Goal: Complete application form: Complete application form

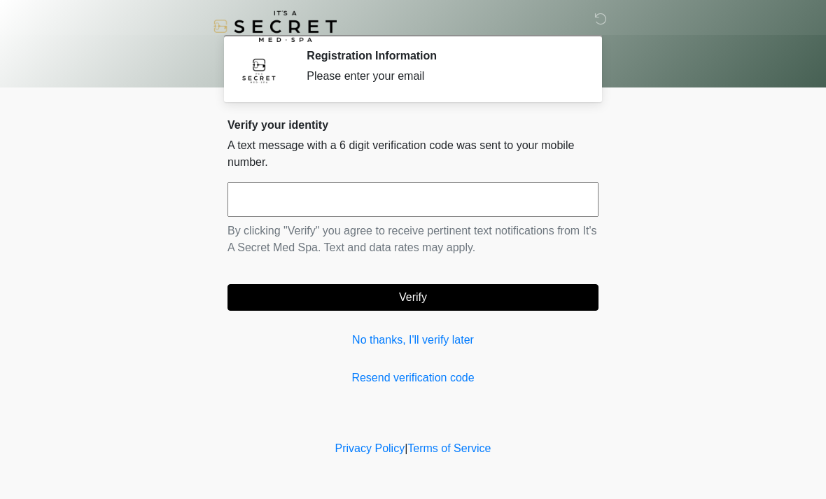
click at [282, 194] on input "text" at bounding box center [412, 199] width 371 height 35
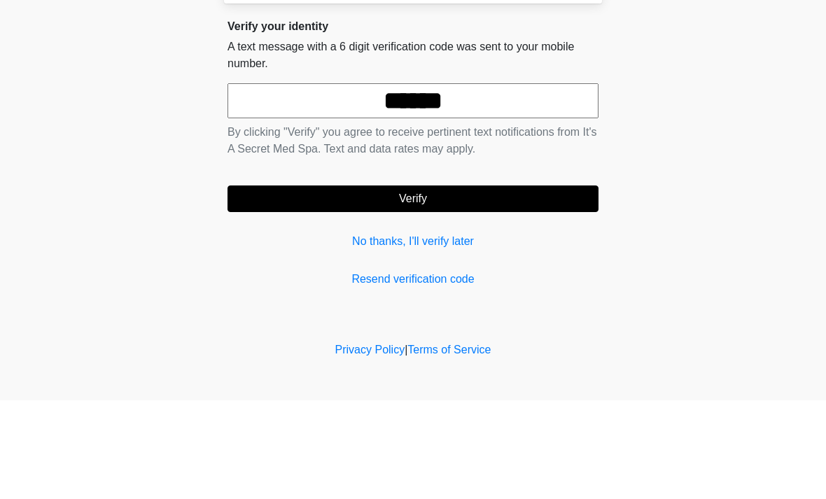
type input "******"
click at [510, 284] on button "Verify" at bounding box center [412, 297] width 371 height 27
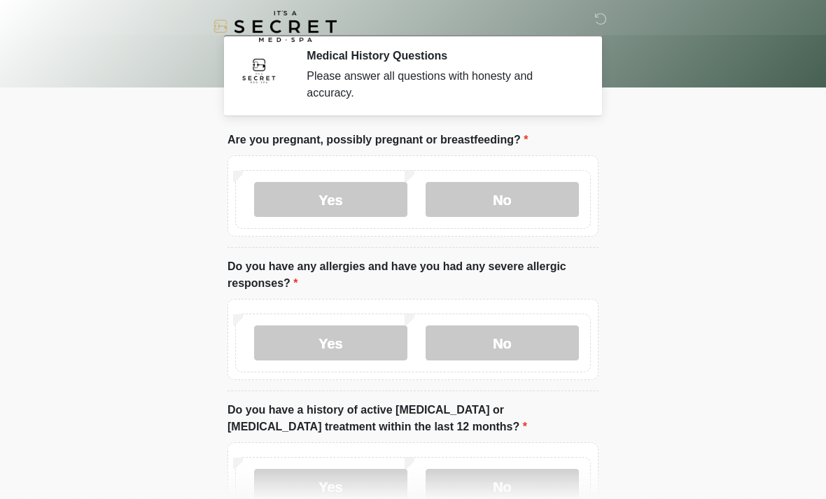
click at [537, 193] on label "No" at bounding box center [501, 199] width 153 height 35
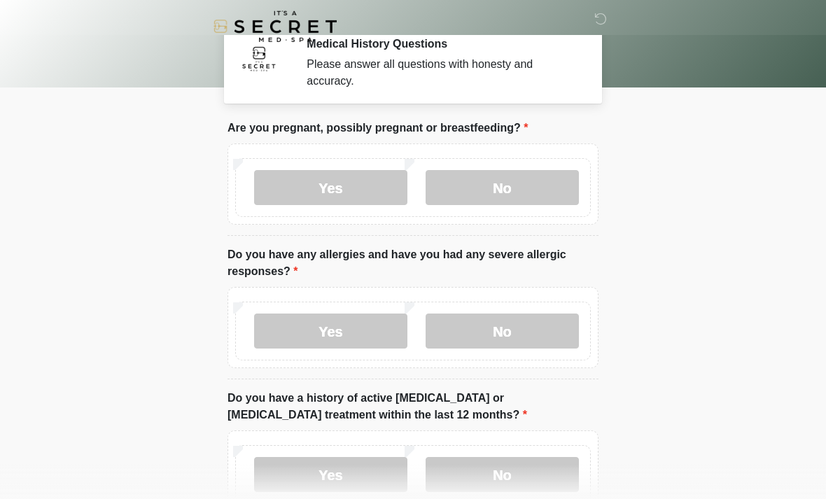
scroll to position [27, 0]
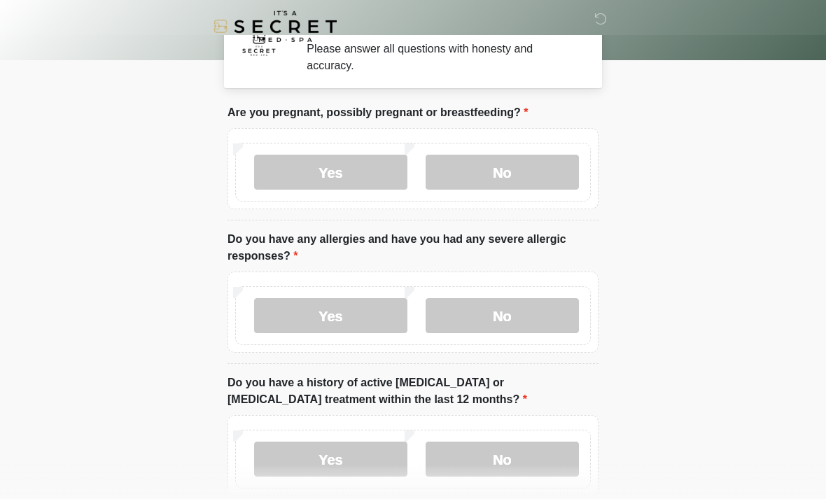
click at [553, 328] on label "No" at bounding box center [501, 315] width 153 height 35
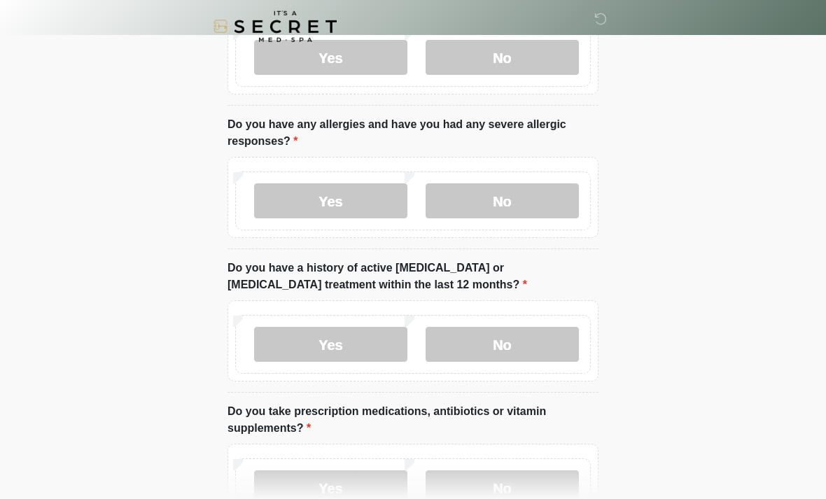
scroll to position [145, 0]
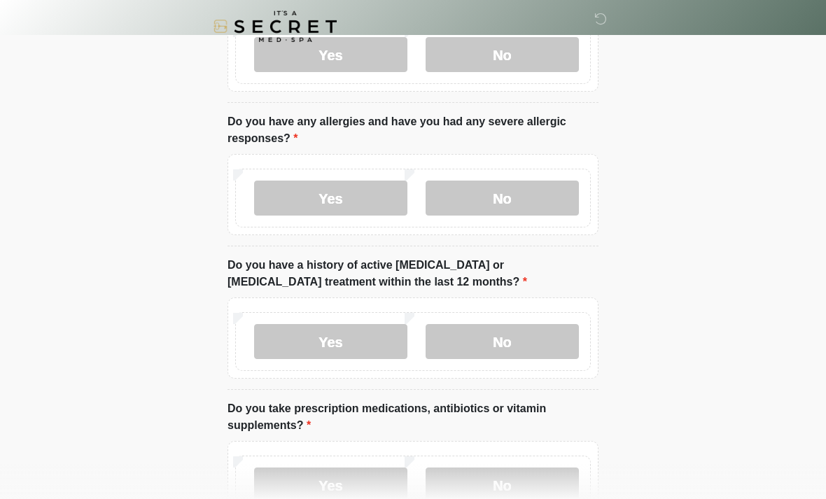
click at [550, 342] on label "No" at bounding box center [501, 341] width 153 height 35
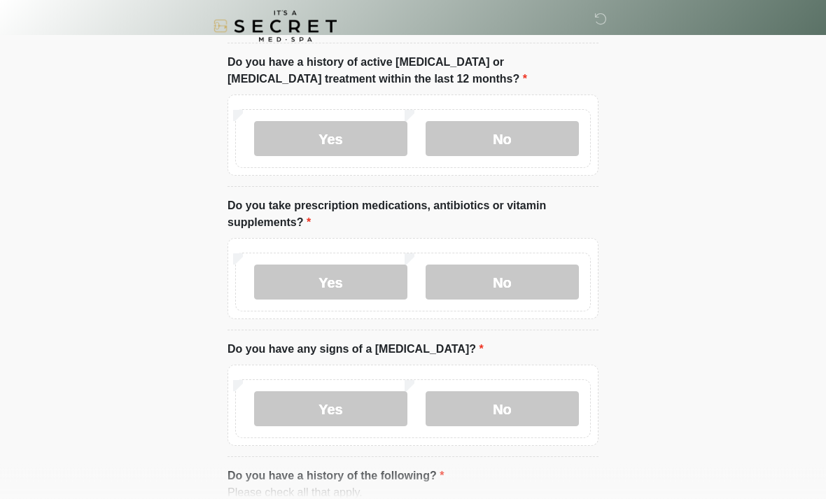
scroll to position [348, 0]
click at [526, 276] on label "No" at bounding box center [501, 282] width 153 height 35
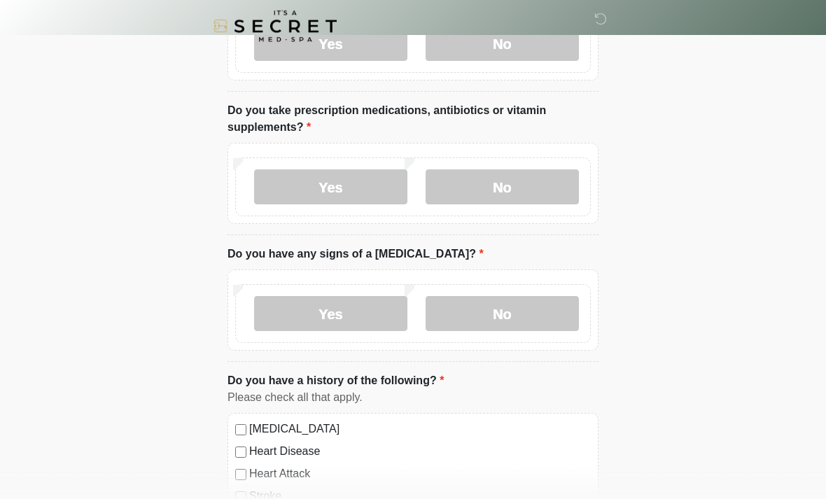
click at [545, 316] on label "No" at bounding box center [501, 314] width 153 height 35
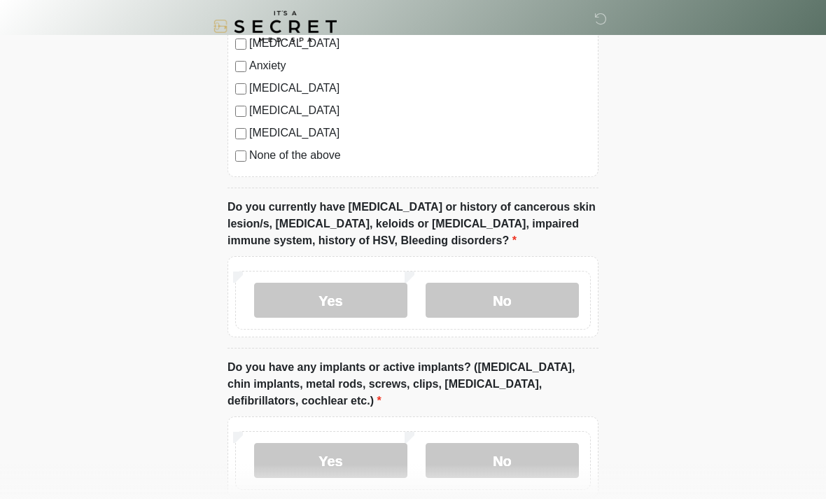
scroll to position [964, 0]
click at [486, 298] on label "No" at bounding box center [501, 299] width 153 height 35
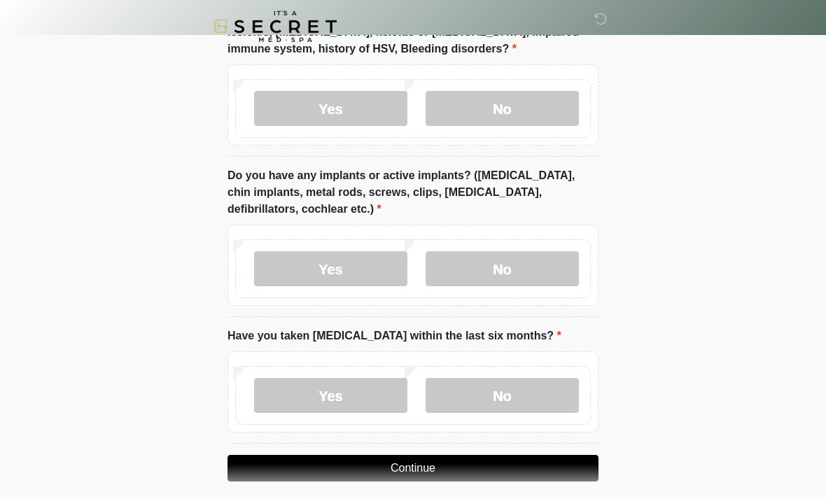
scroll to position [1158, 0]
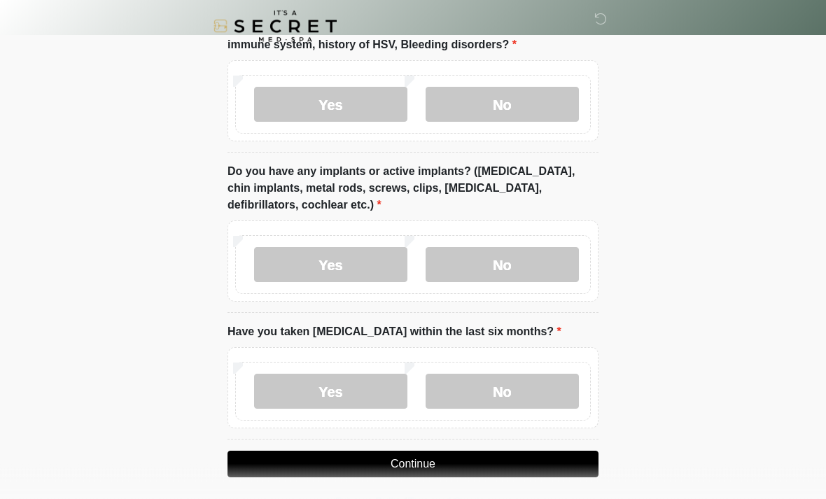
click at [373, 263] on label "Yes" at bounding box center [330, 265] width 153 height 35
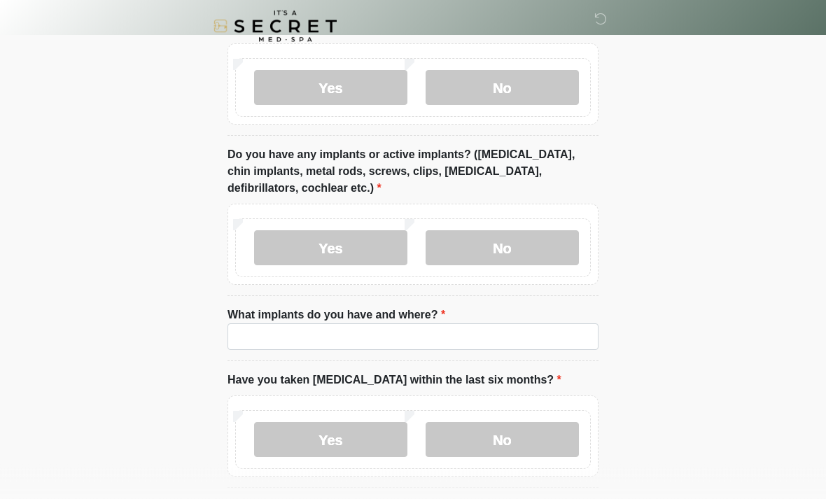
scroll to position [1230, 0]
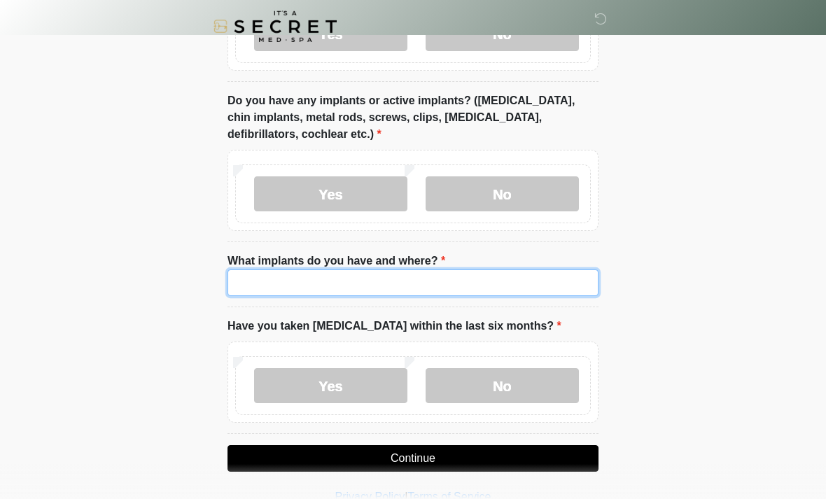
click at [471, 277] on input "What implants do you have and where?" at bounding box center [412, 282] width 371 height 27
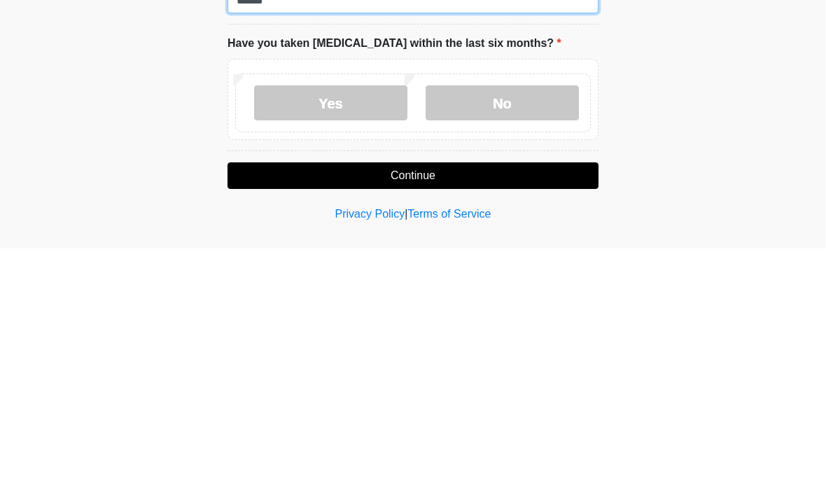
scroll to position [1262, 0]
type input "******"
click at [369, 336] on label "Yes" at bounding box center [330, 353] width 153 height 35
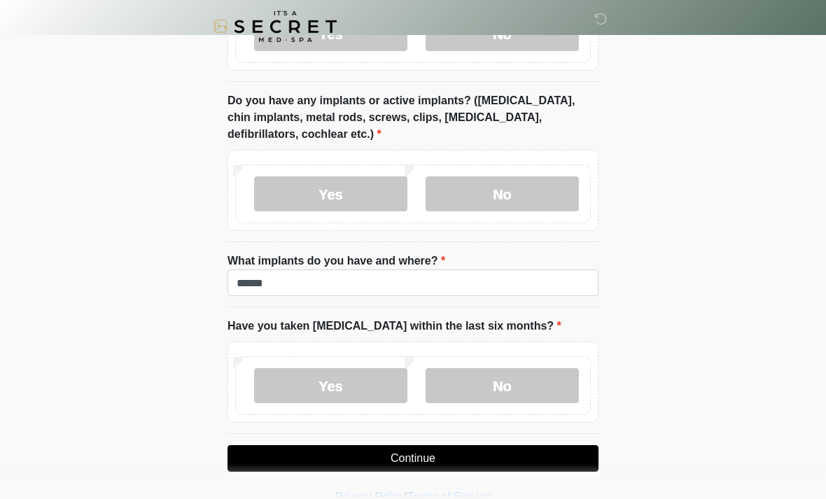
click at [442, 452] on button "Continue" at bounding box center [412, 458] width 371 height 27
click at [430, 451] on button "Continue" at bounding box center [412, 458] width 371 height 27
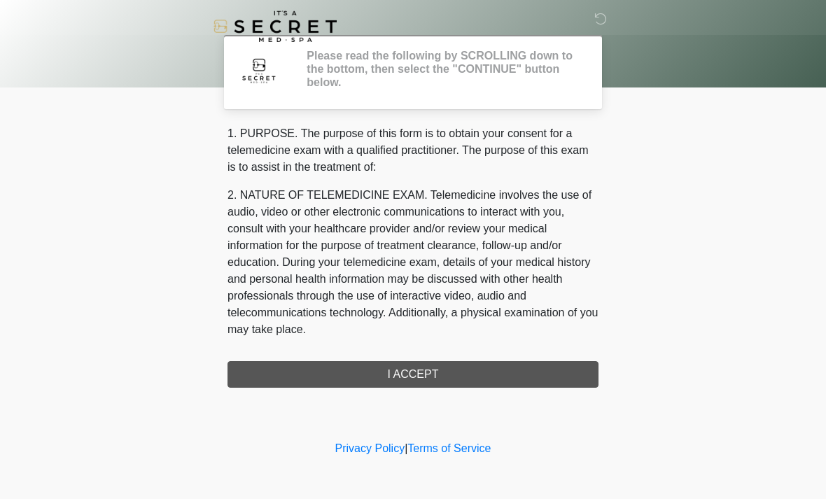
scroll to position [0, 0]
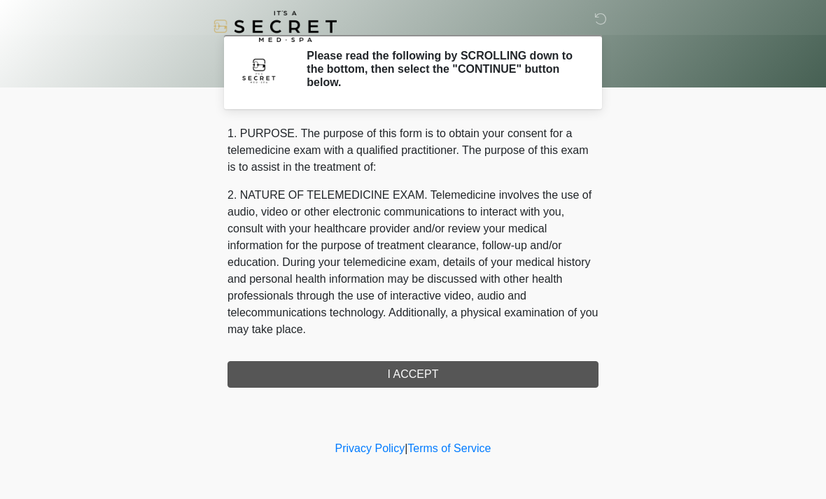
click at [421, 380] on div "1. PURPOSE. The purpose of this form is to obtain your consent for a telemedici…" at bounding box center [412, 256] width 371 height 262
click at [416, 381] on div "1. PURPOSE. The purpose of this form is to obtain your consent for a telemedici…" at bounding box center [412, 256] width 371 height 262
click at [383, 374] on div "1. PURPOSE. The purpose of this form is to obtain your consent for a telemedici…" at bounding box center [412, 256] width 371 height 262
click at [382, 373] on div "1. PURPOSE. The purpose of this form is to obtain your consent for a telemedici…" at bounding box center [412, 256] width 371 height 262
click at [425, 355] on div "1. PURPOSE. The purpose of this form is to obtain your consent for a telemedici…" at bounding box center [412, 256] width 371 height 262
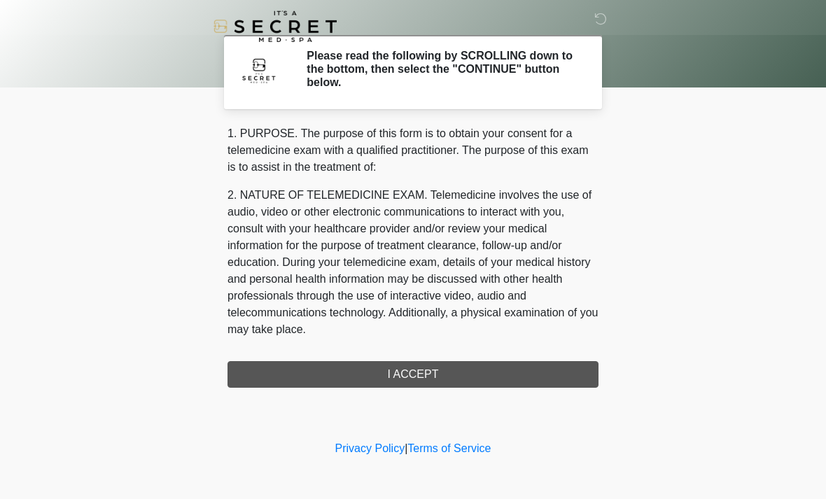
click at [424, 355] on div "1. PURPOSE. The purpose of this form is to obtain your consent for a telemedici…" at bounding box center [412, 256] width 371 height 262
click at [419, 386] on div "1. PURPOSE. The purpose of this form is to obtain your consent for a telemedici…" at bounding box center [412, 256] width 371 height 262
click at [434, 380] on div "1. PURPOSE. The purpose of this form is to obtain your consent for a telemedici…" at bounding box center [412, 256] width 371 height 262
click at [527, 92] on div "Please read the following by SCROLLING down to the bottom, then select the "CON…" at bounding box center [442, 72] width 292 height 46
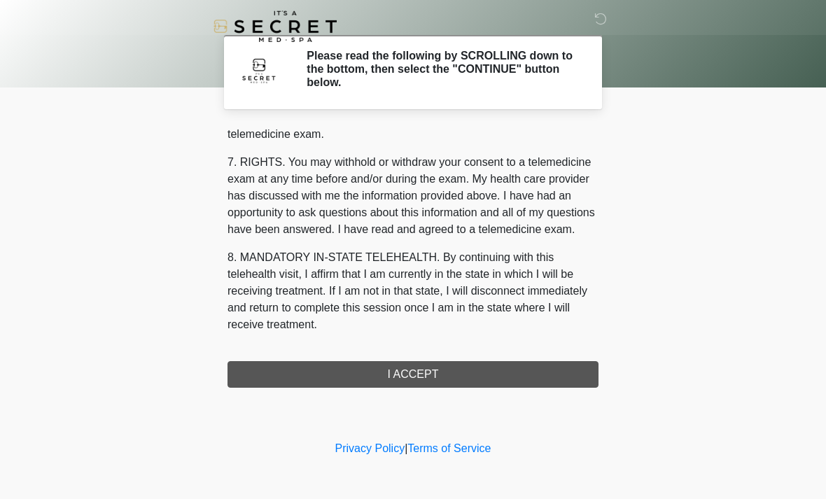
click at [453, 375] on button "I ACCEPT" at bounding box center [412, 374] width 371 height 27
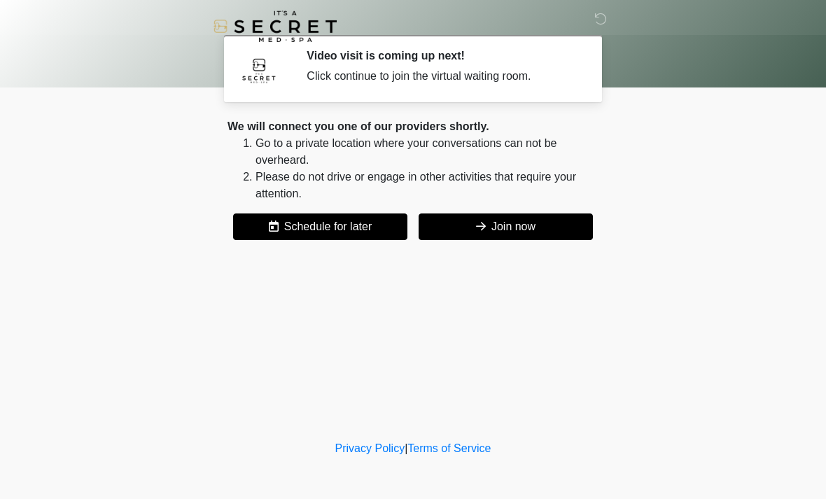
click at [521, 228] on button "Join now" at bounding box center [505, 226] width 174 height 27
